Goal: Navigation & Orientation: Find specific page/section

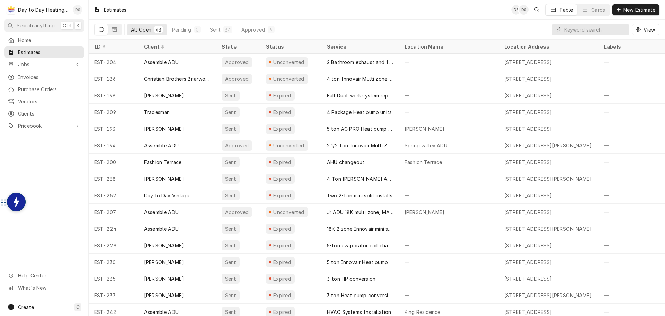
click at [76, 11] on div "David Silvestre's Avatar" at bounding box center [78, 10] width 10 height 10
click at [85, 23] on div "Settings" at bounding box center [105, 24] width 65 height 9
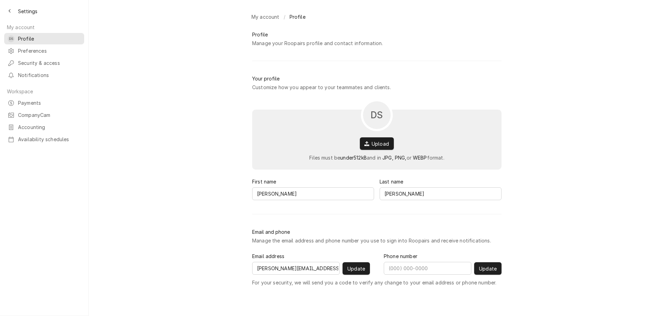
type input "[PHONE_NUMBER]"
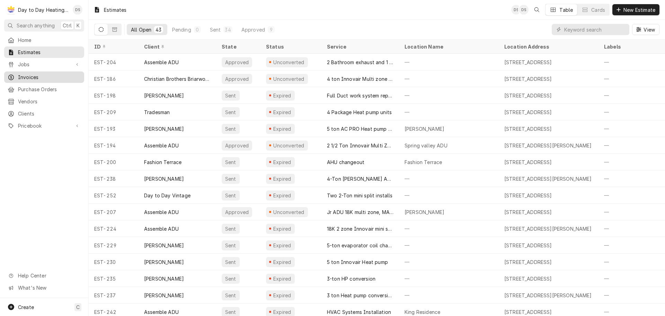
click at [42, 76] on span "Invoices" at bounding box center [49, 76] width 63 height 7
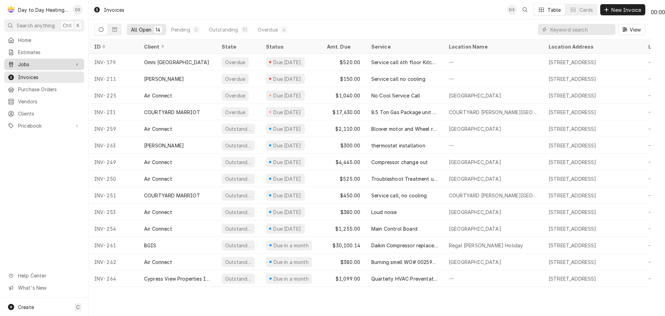
click at [26, 59] on link "Jobs" at bounding box center [44, 64] width 80 height 11
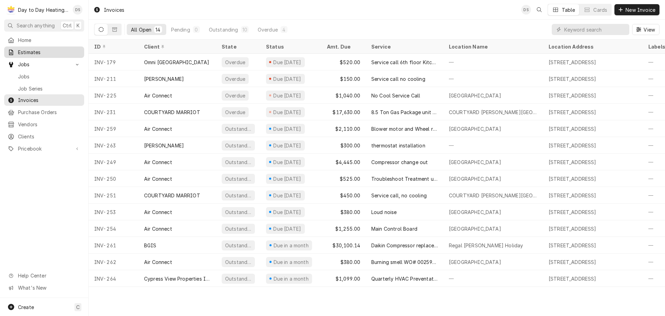
click at [29, 50] on span "Estimates" at bounding box center [49, 52] width 63 height 7
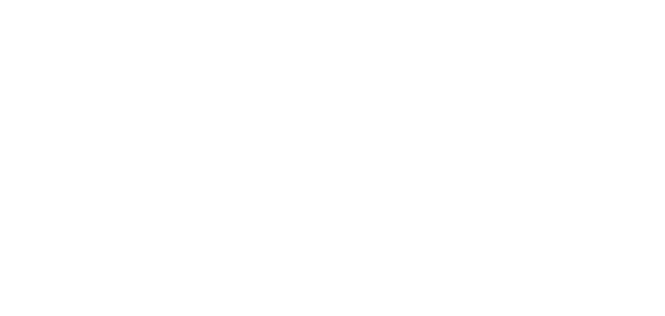
click at [26, 73] on div "Dynamic Content Wrapper" at bounding box center [332, 158] width 665 height 316
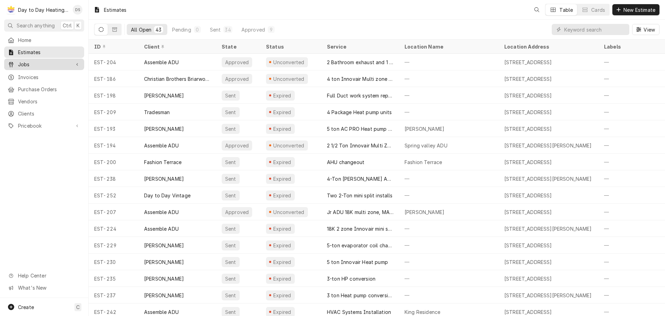
click at [25, 61] on span "Jobs" at bounding box center [44, 64] width 52 height 7
click at [34, 61] on span "Jobs" at bounding box center [44, 64] width 52 height 7
click at [36, 62] on span "Jobs" at bounding box center [44, 64] width 52 height 7
click at [34, 74] on span "Jobs" at bounding box center [49, 76] width 63 height 7
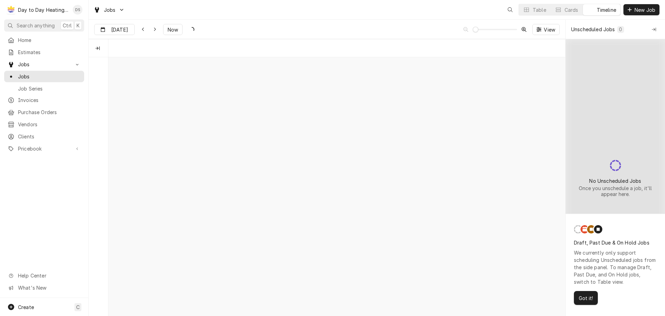
scroll to position [0, 9068]
click at [23, 56] on link "Estimates" at bounding box center [44, 51] width 80 height 11
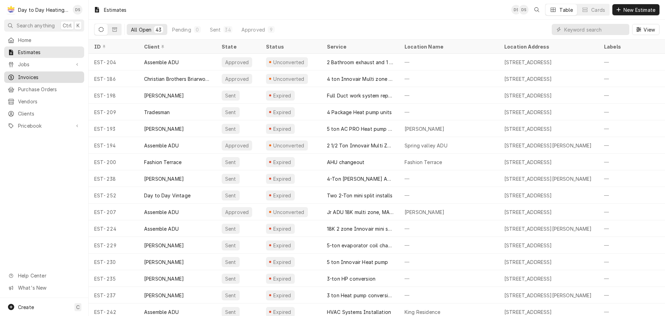
click at [32, 75] on span "Invoices" at bounding box center [49, 76] width 63 height 7
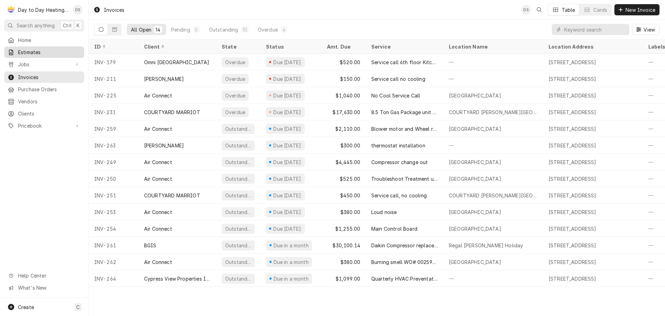
click at [26, 56] on div "Home Estimates Jobs Jobs Job Series Invoices Purchase Orders Vendors Clients Pr…" at bounding box center [44, 83] width 88 height 98
click at [29, 52] on span "Estimates" at bounding box center [49, 52] width 63 height 7
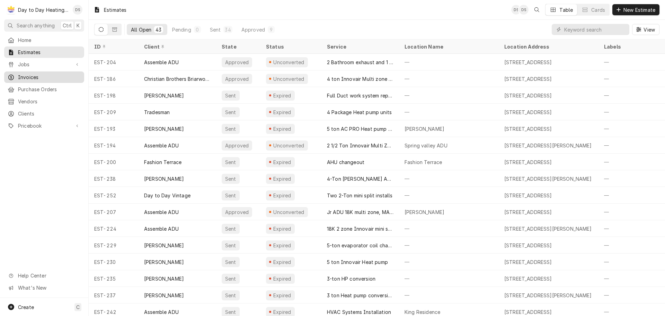
click at [39, 76] on span "Invoices" at bounding box center [49, 76] width 63 height 7
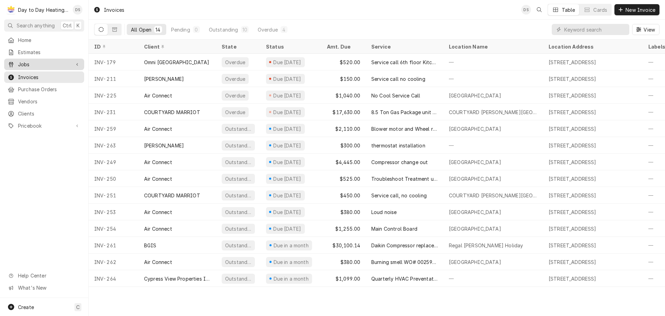
click at [26, 61] on span "Jobs" at bounding box center [44, 64] width 52 height 7
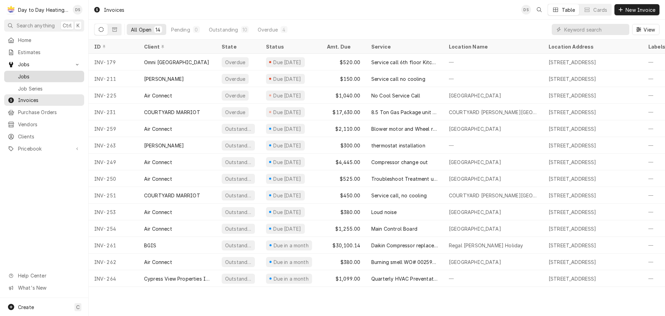
click at [41, 73] on span "Jobs" at bounding box center [49, 76] width 63 height 7
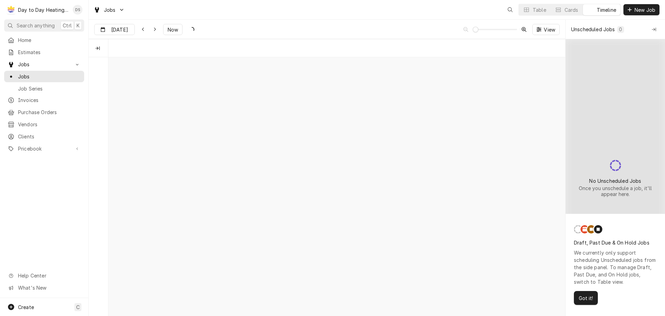
scroll to position [0, 9068]
click at [49, 84] on div "Job Series" at bounding box center [44, 88] width 77 height 9
